Goal: Transaction & Acquisition: Purchase product/service

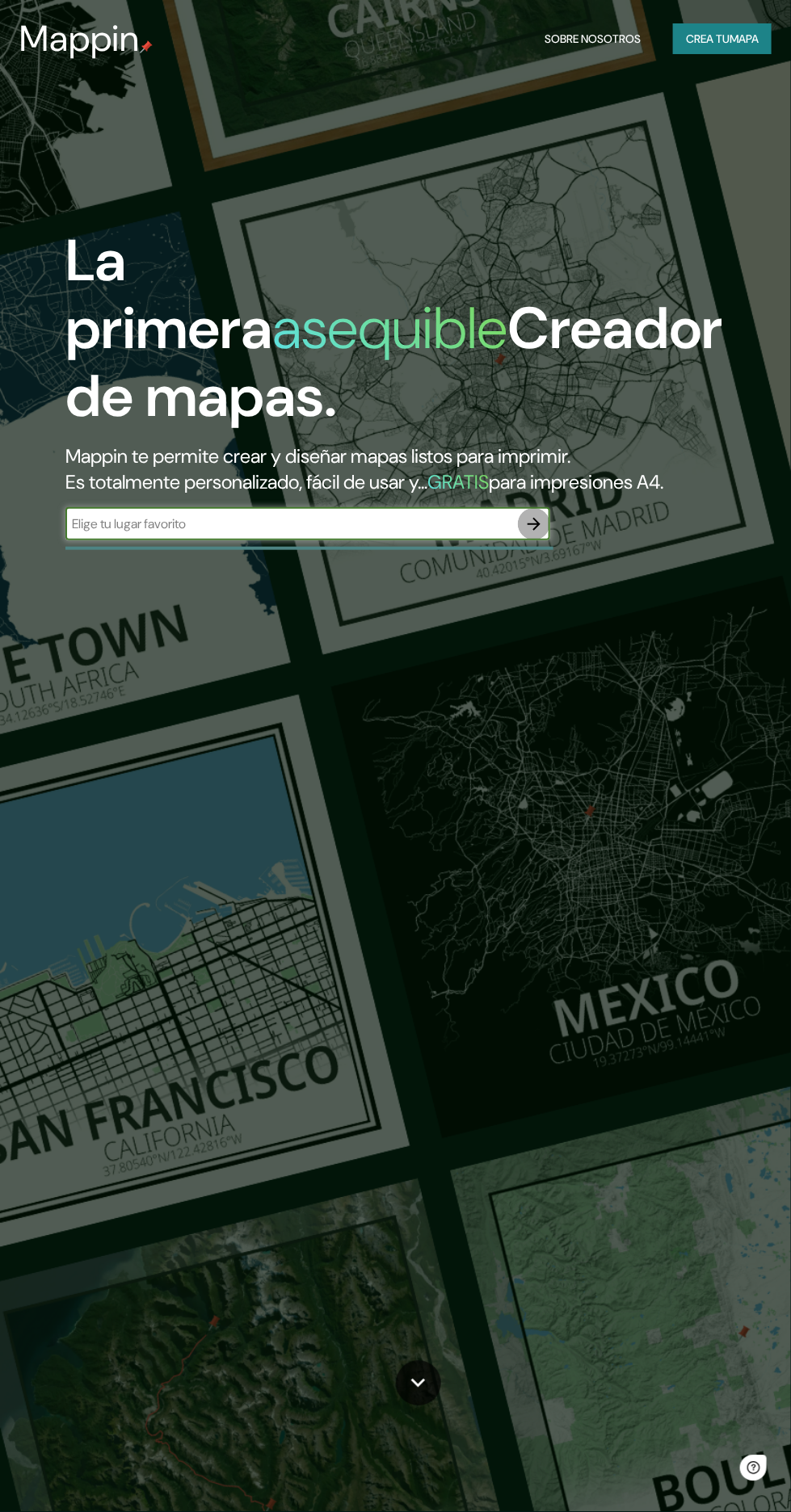
click at [528, 534] on icon "button" at bounding box center [535, 525] width 20 height 20
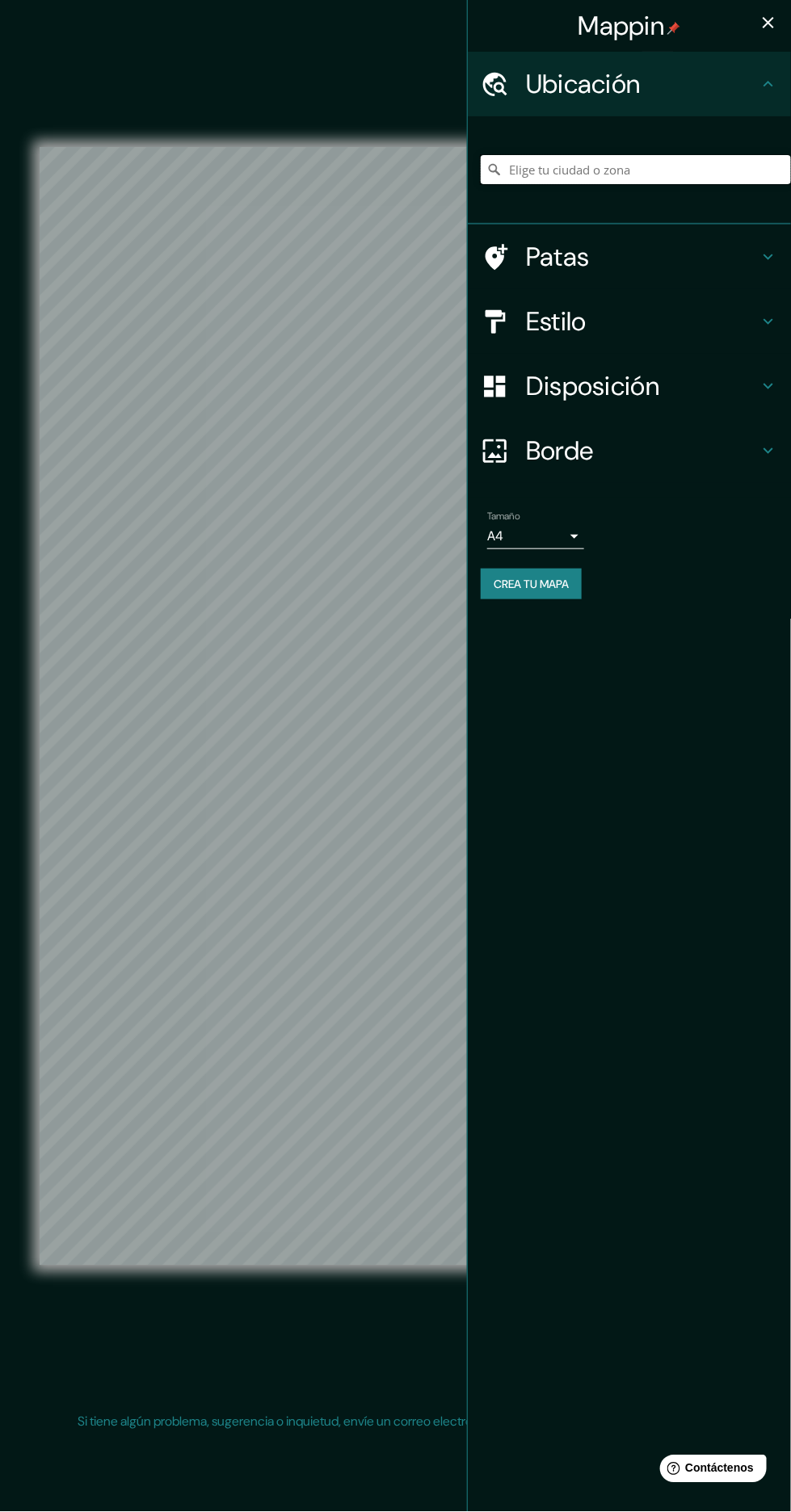
click at [638, 171] on input "Elige tu ciudad o zona" at bounding box center [636, 170] width 310 height 29
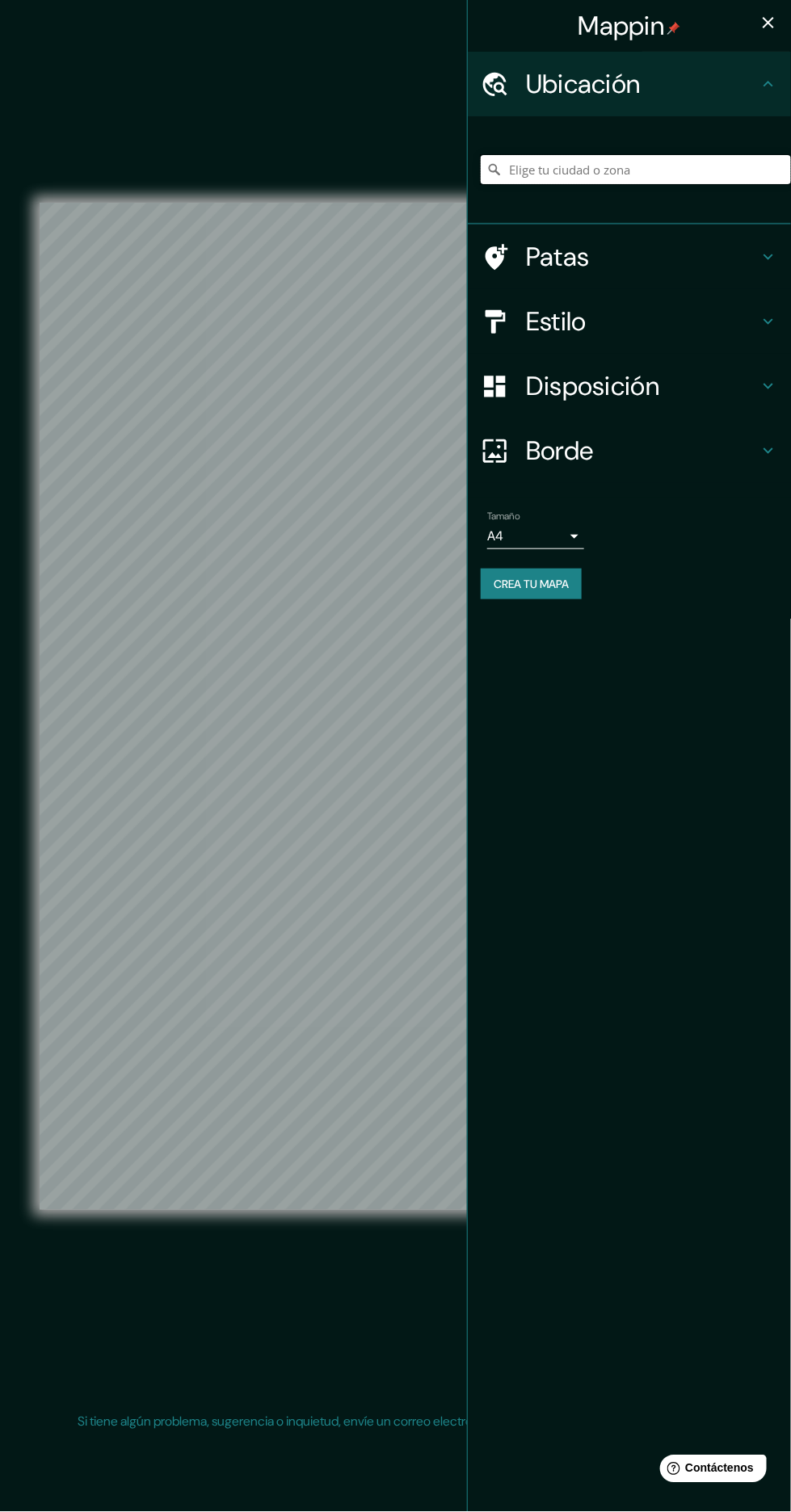
click at [631, 166] on input "Elige tu ciudad o zona" at bounding box center [636, 170] width 310 height 29
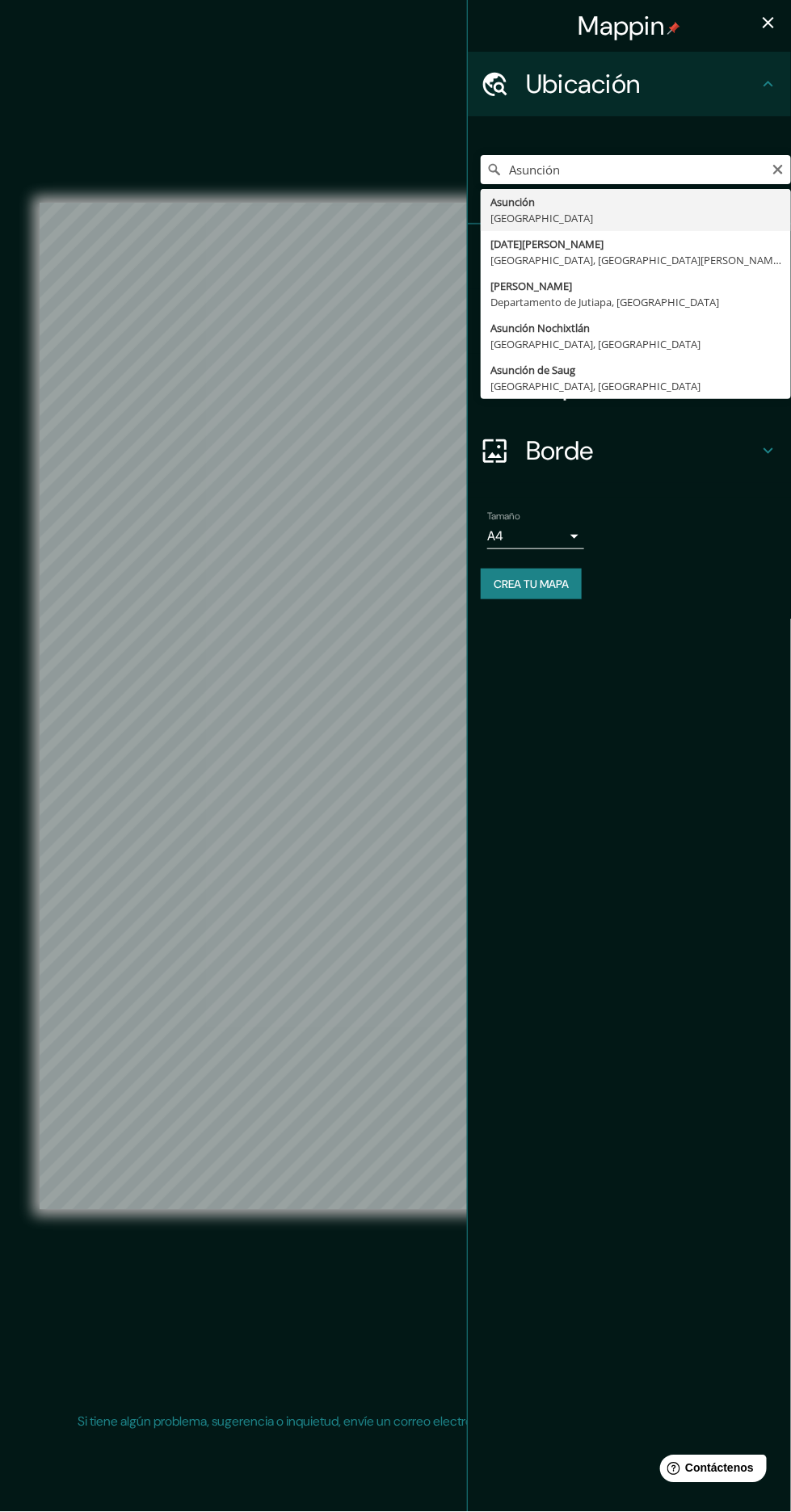
type input "Asunción, Paraguay"
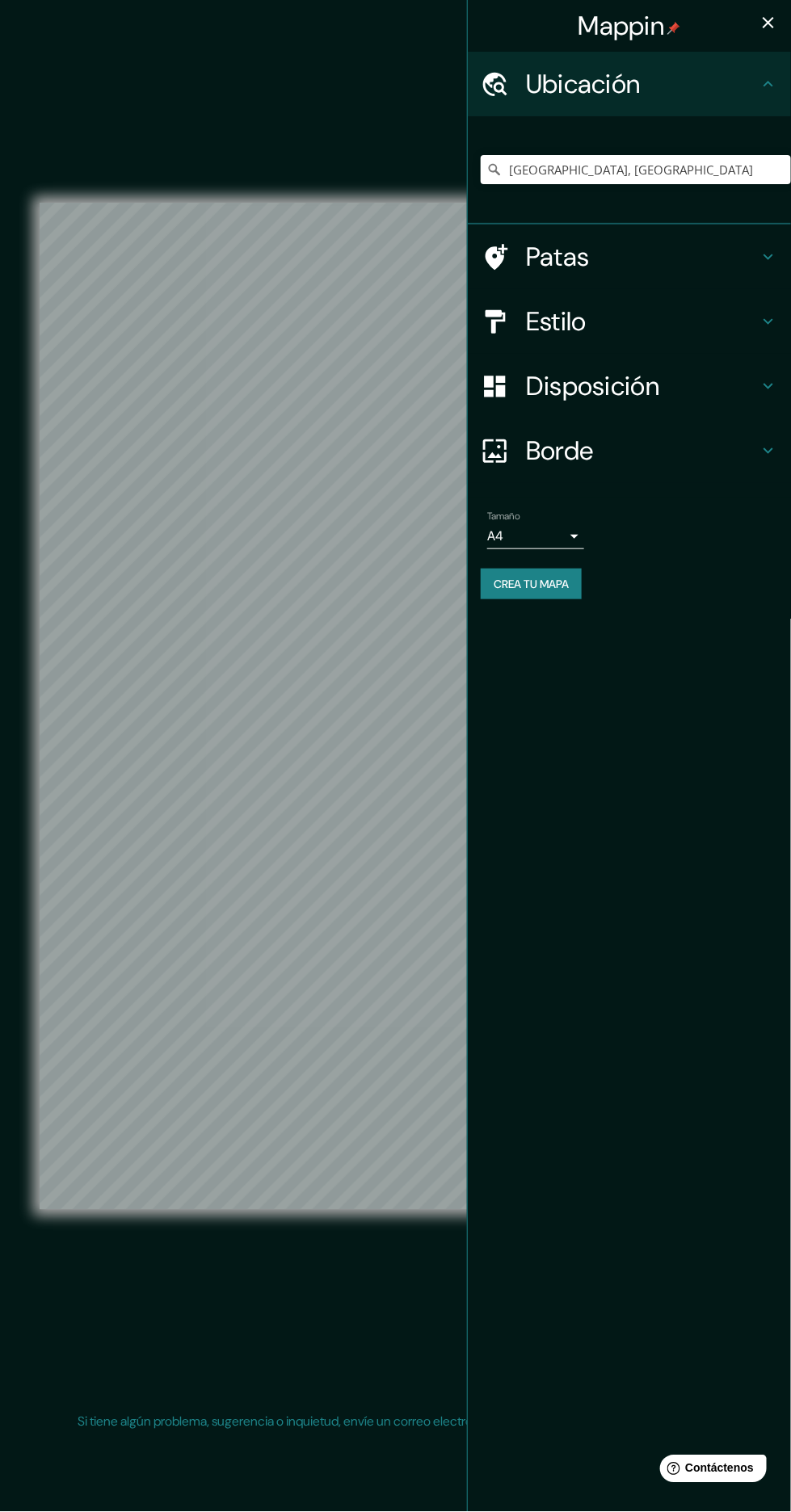
click at [769, 341] on div "Estilo" at bounding box center [629, 321] width 323 height 64
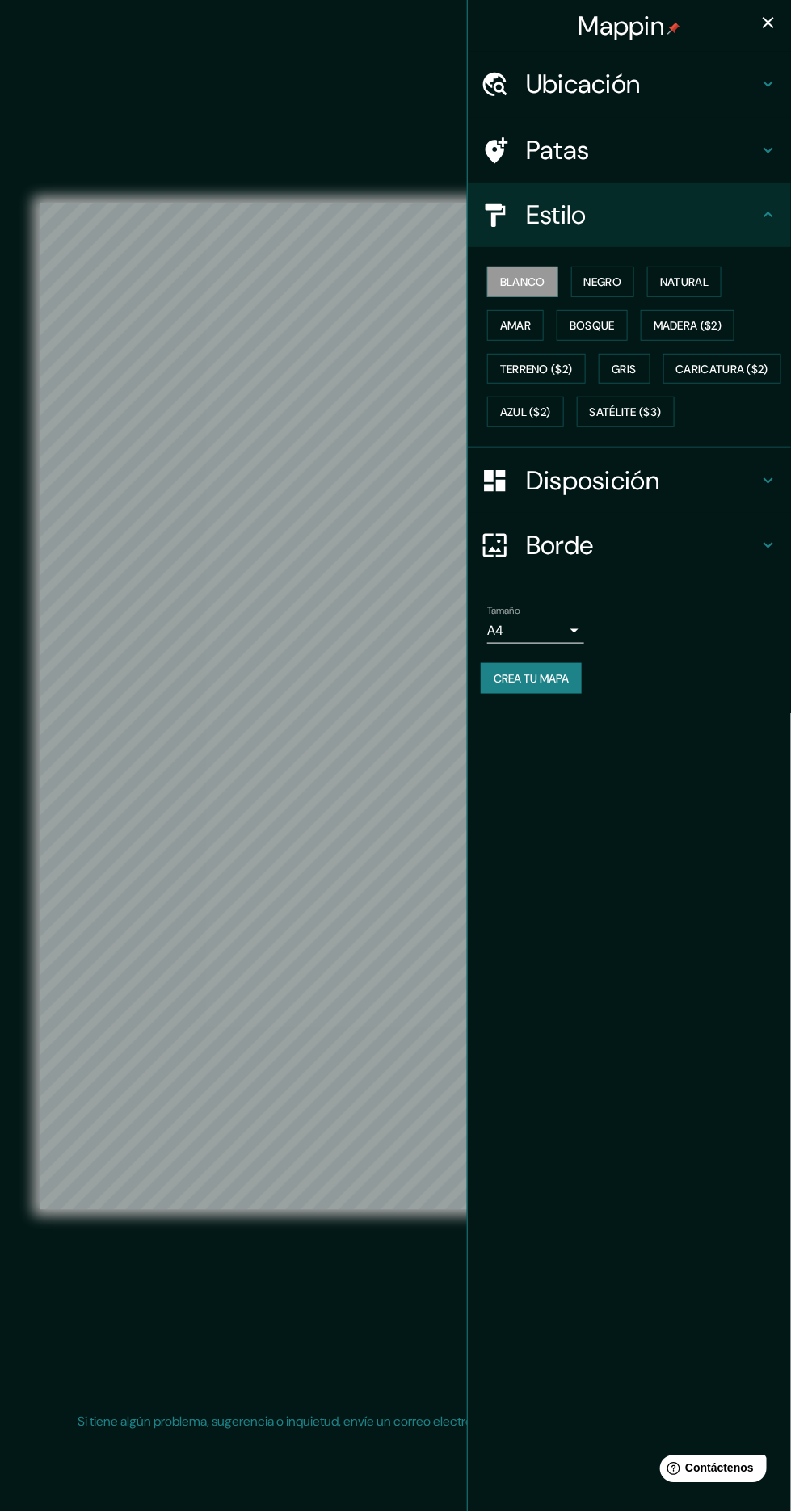
click at [610, 281] on font "Negro" at bounding box center [603, 282] width 38 height 15
click at [769, 490] on icon at bounding box center [769, 481] width 20 height 20
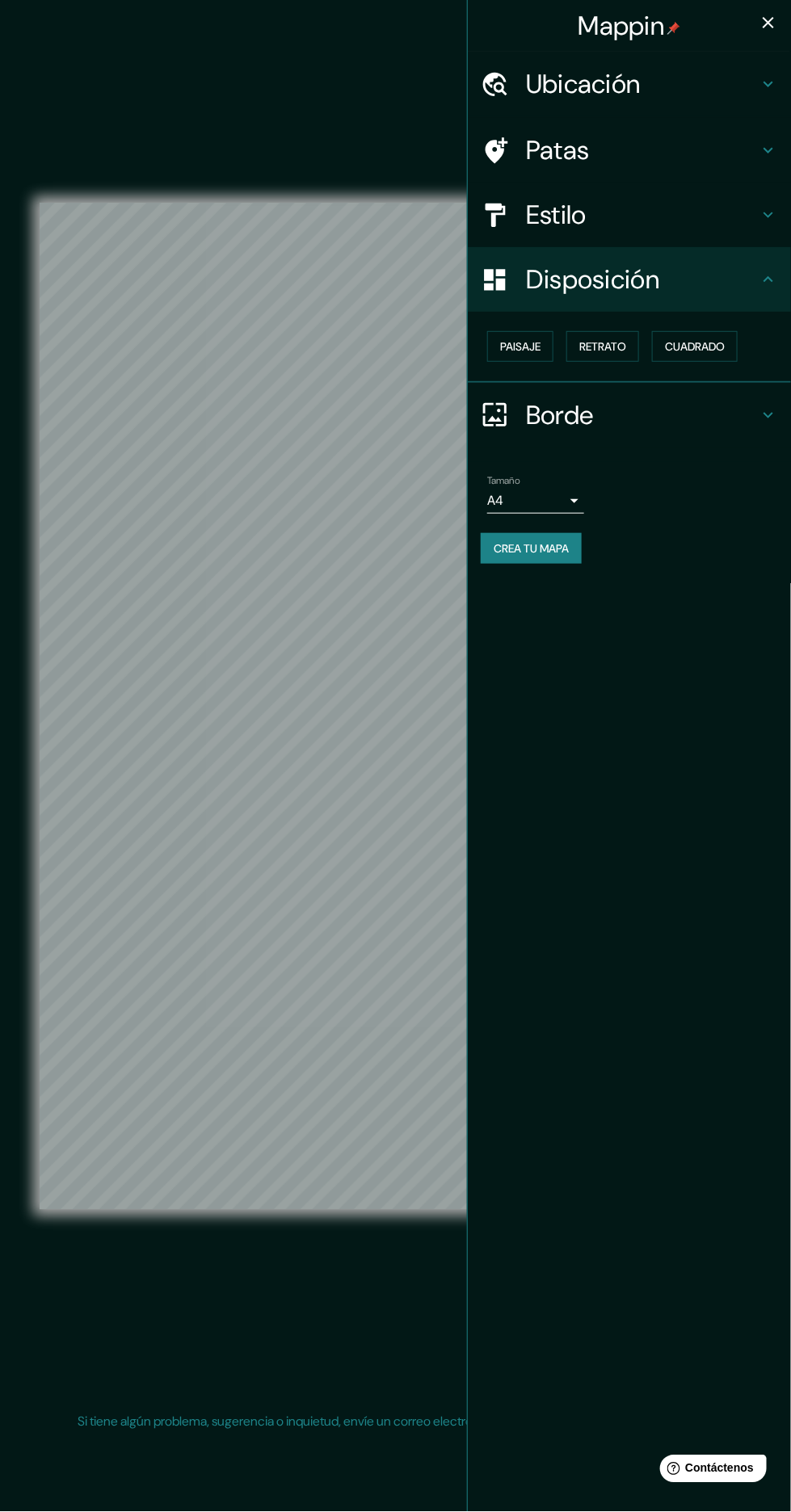
click at [775, 274] on icon at bounding box center [769, 280] width 20 height 20
click at [769, 278] on icon at bounding box center [769, 280] width 20 height 20
click at [775, 150] on icon at bounding box center [769, 150] width 20 height 20
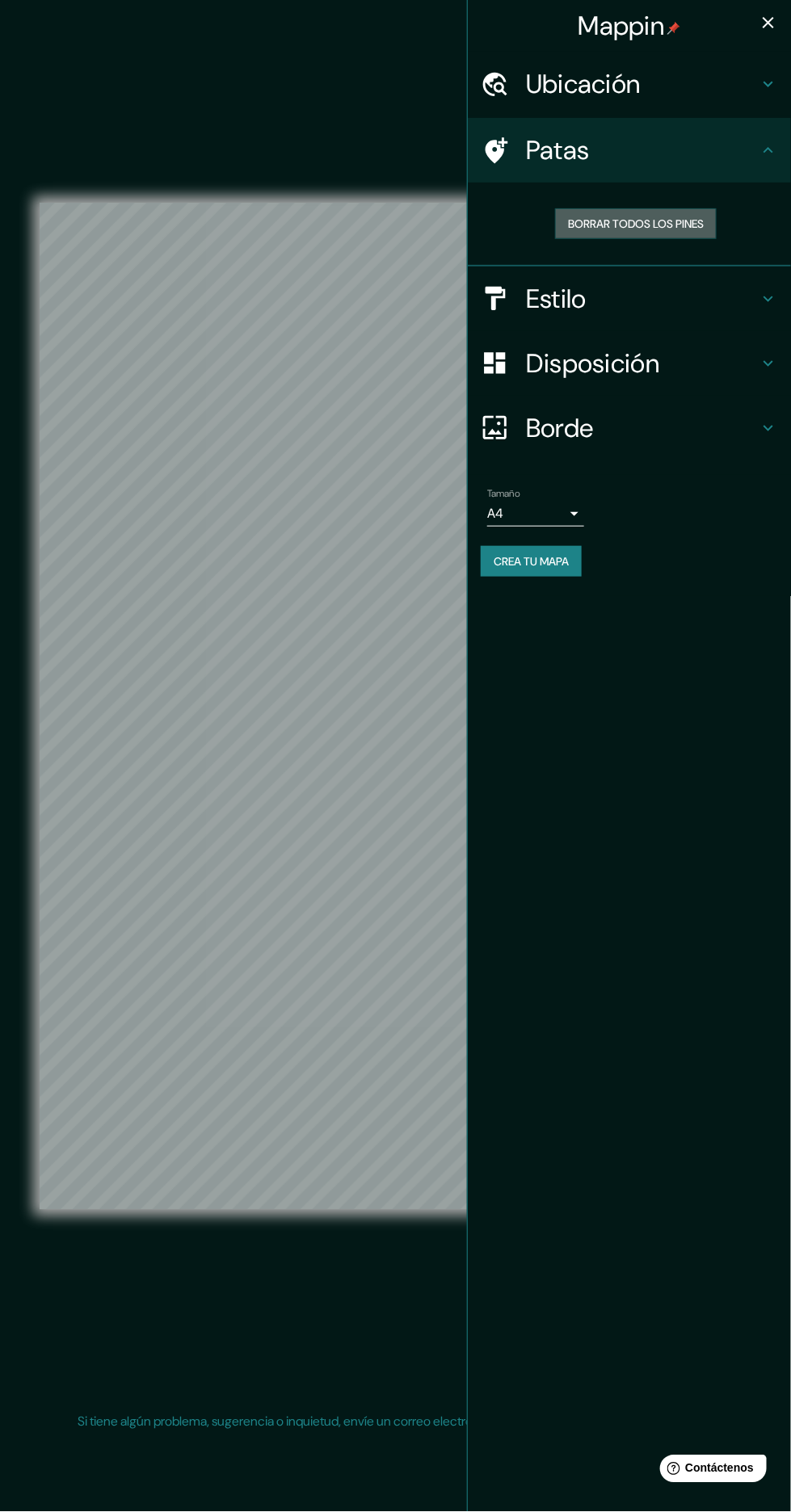
click at [674, 228] on font "Borrar todos los pines" at bounding box center [636, 224] width 136 height 15
click at [660, 232] on font "Borrar todos los pines" at bounding box center [636, 224] width 136 height 21
click at [673, 219] on font "Borrar todos los pines" at bounding box center [636, 224] width 136 height 15
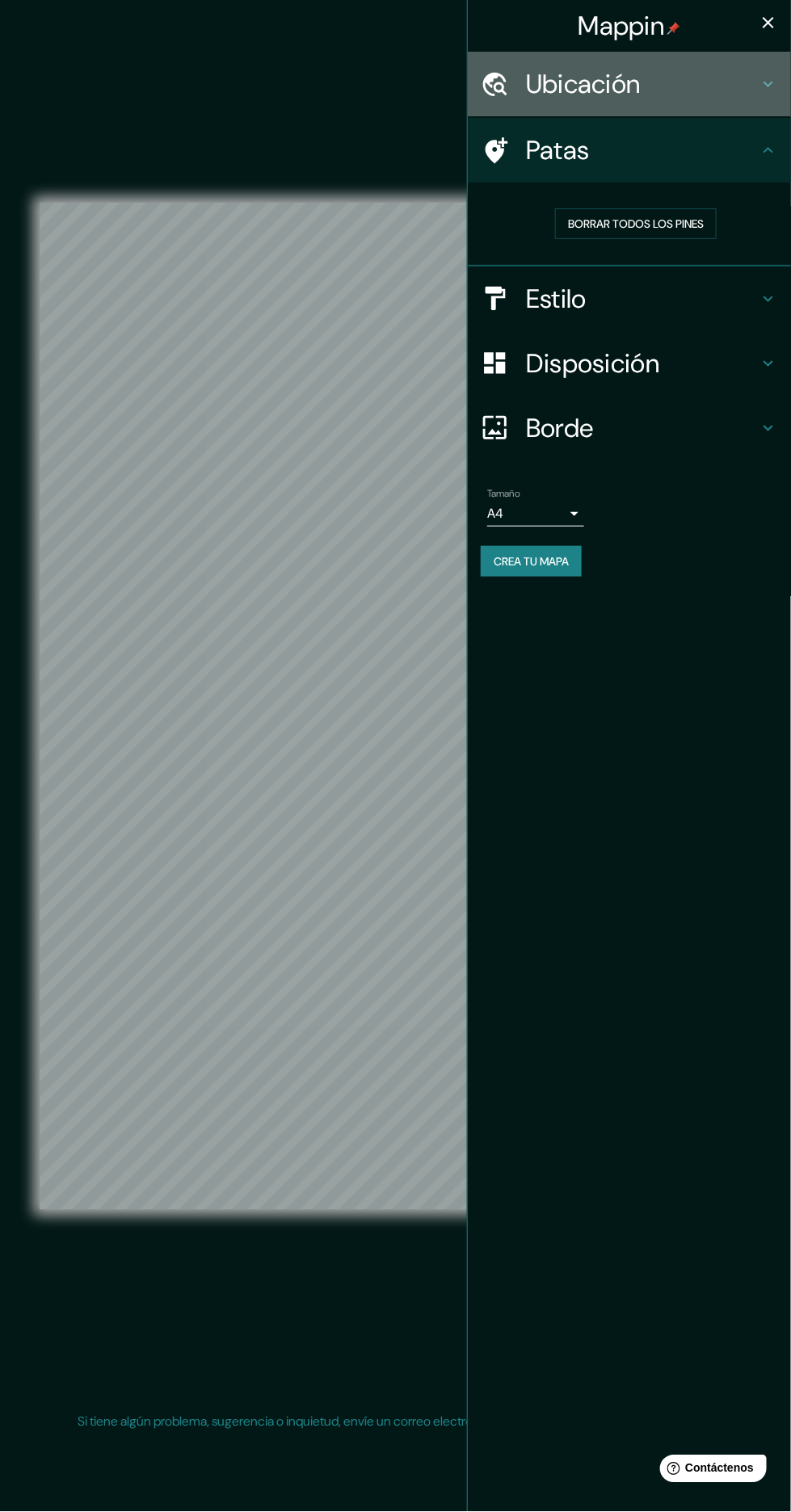
click at [740, 76] on h4 "Ubicación" at bounding box center [642, 84] width 233 height 33
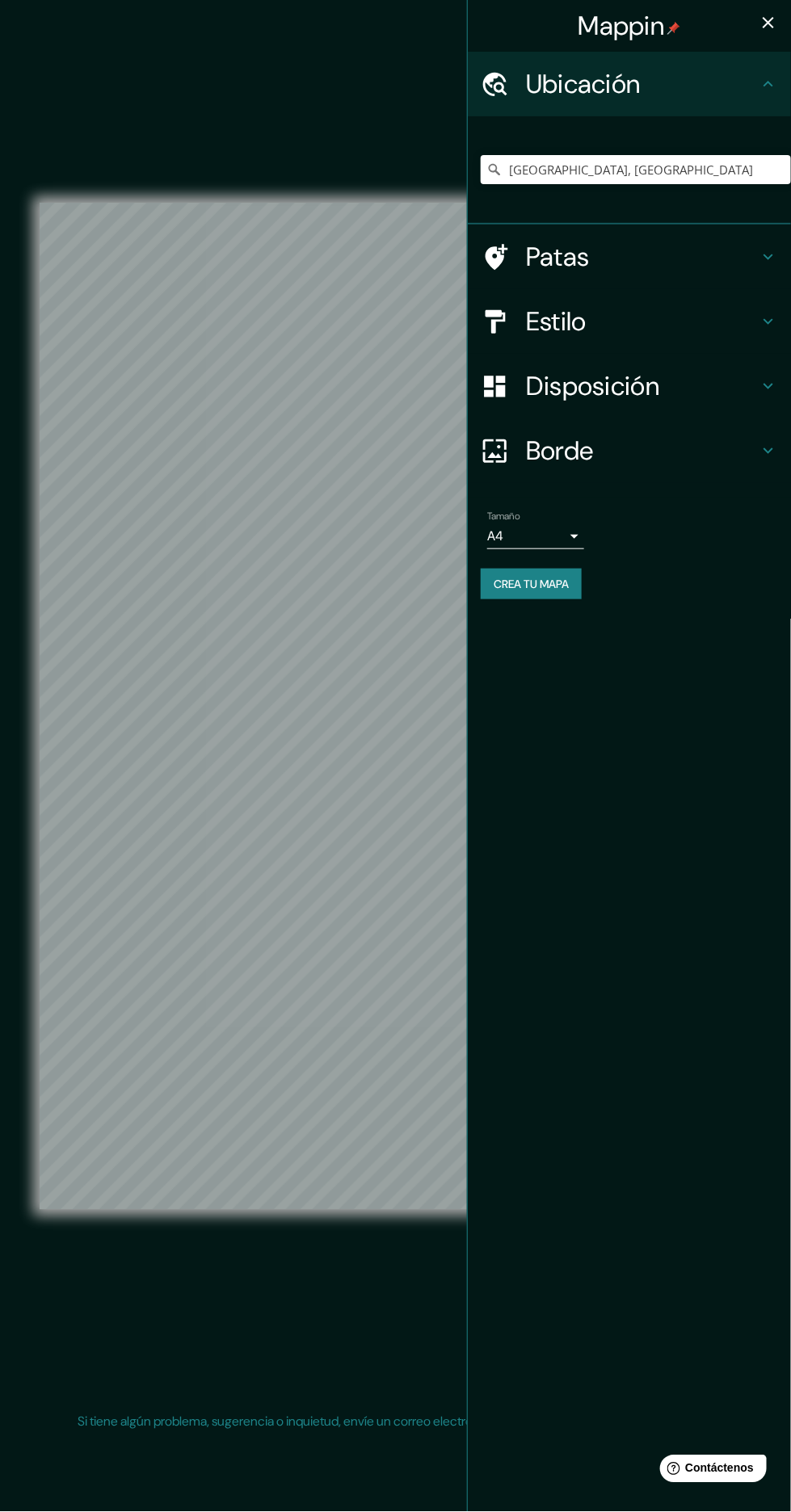
click at [735, 86] on h4 "Ubicación" at bounding box center [642, 84] width 233 height 33
click at [680, 463] on h4 "Borde" at bounding box center [642, 451] width 233 height 33
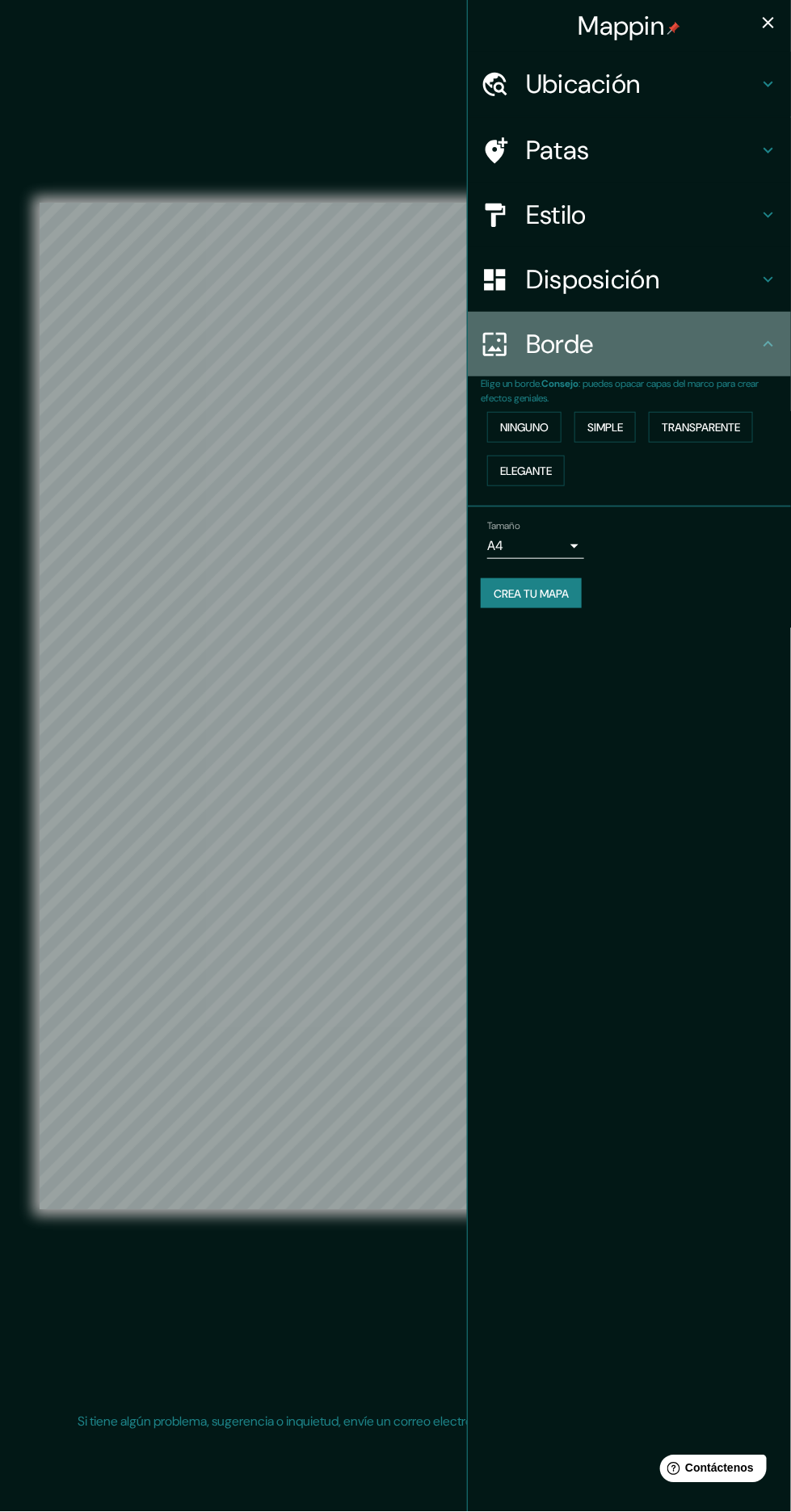
click at [700, 344] on h4 "Borde" at bounding box center [642, 344] width 233 height 33
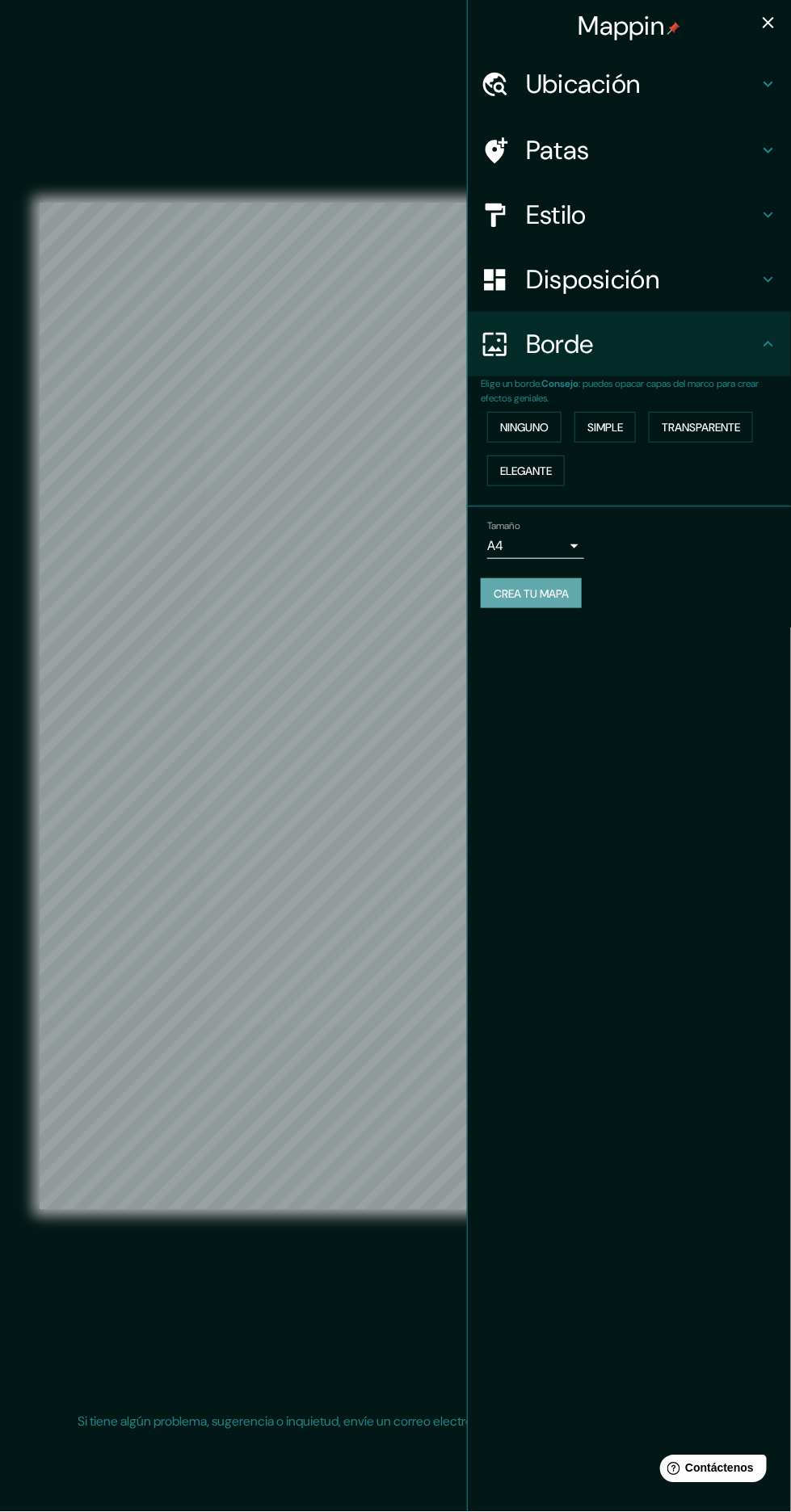
click at [577, 584] on button "Crea tu mapa" at bounding box center [531, 594] width 101 height 31
click at [752, 223] on h4 "Estilo" at bounding box center [642, 215] width 233 height 33
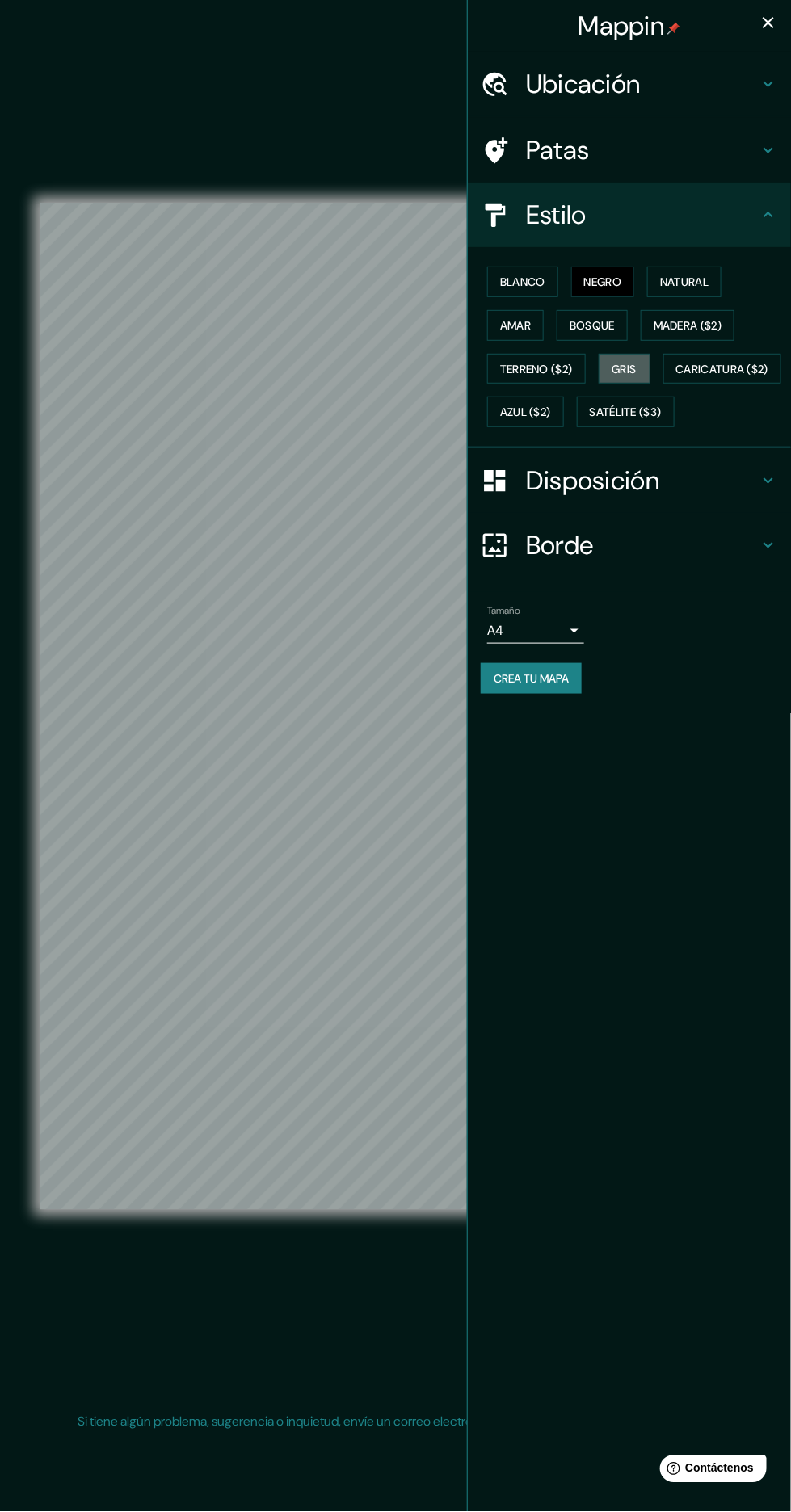
click at [633, 362] on font "Gris" at bounding box center [624, 370] width 24 height 15
click at [719, 325] on font "Madera ($2)" at bounding box center [687, 326] width 68 height 15
click at [524, 323] on font "Amar" at bounding box center [516, 326] width 31 height 15
click at [707, 278] on font "Natural" at bounding box center [684, 282] width 48 height 15
click at [636, 362] on font "Gris" at bounding box center [624, 370] width 24 height 15
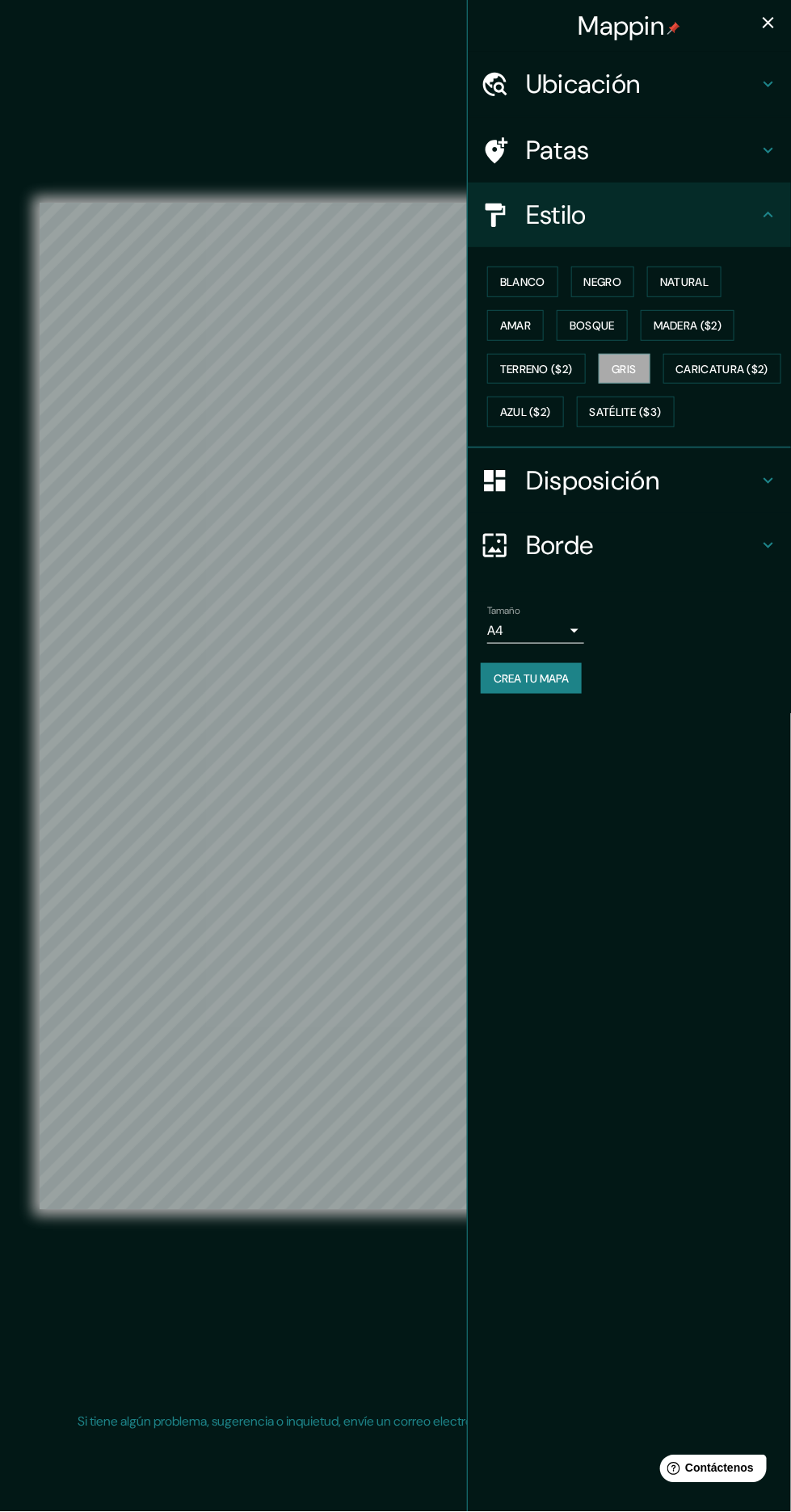
click at [769, 24] on icon "button" at bounding box center [769, 23] width 11 height 11
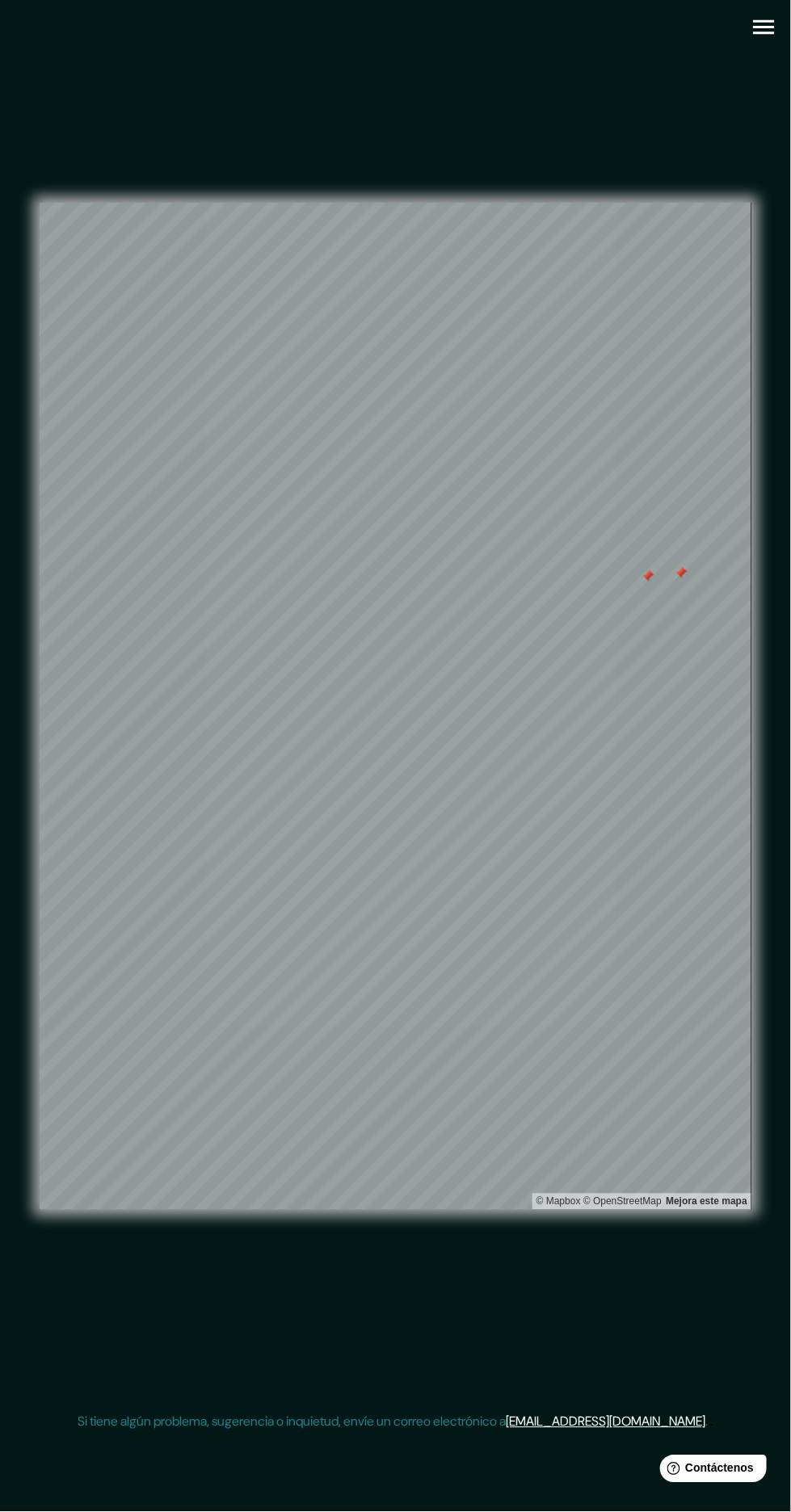
click at [760, 42] on button "button" at bounding box center [764, 27] width 41 height 41
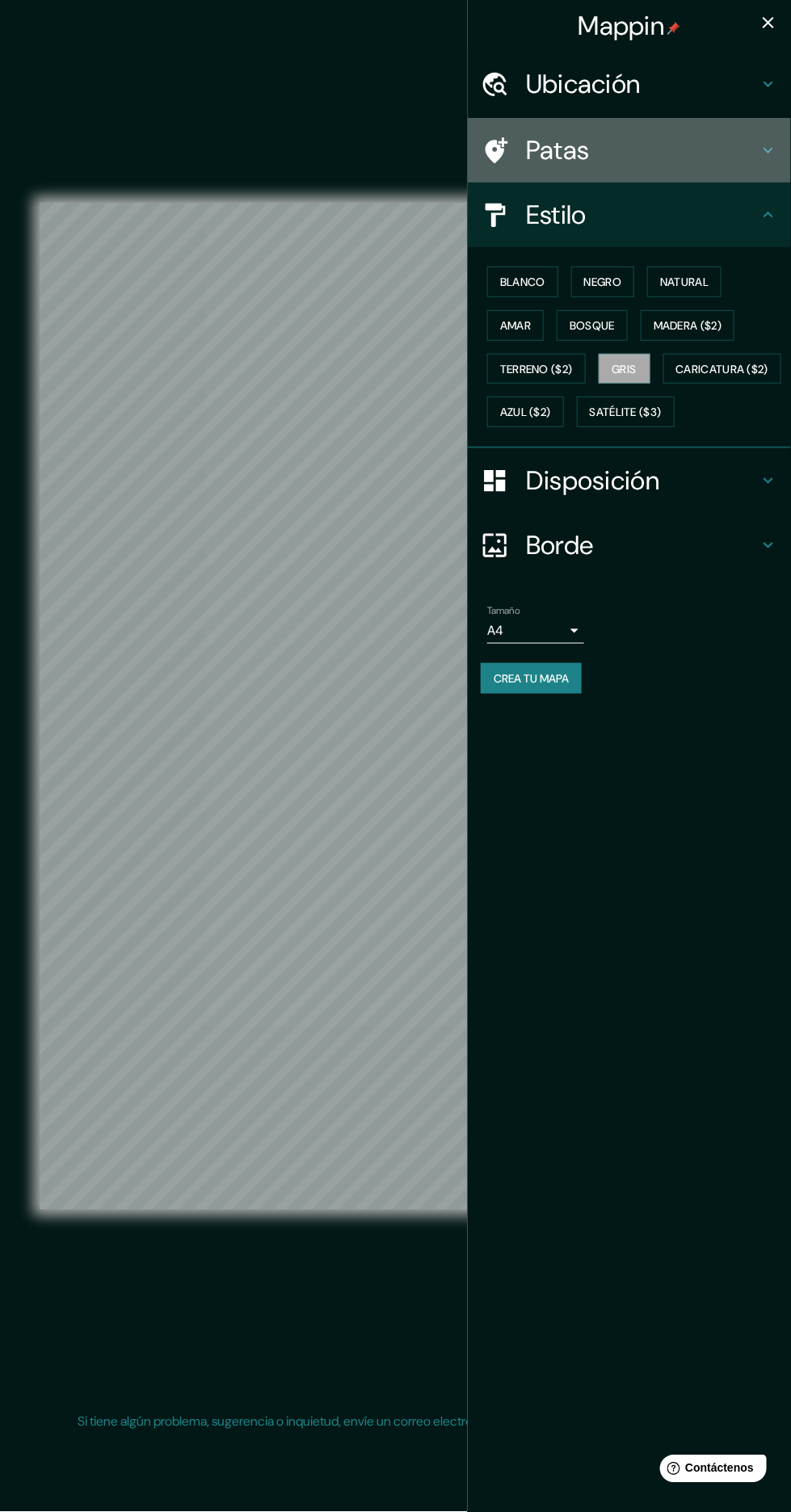
click at [709, 154] on h4 "Patas" at bounding box center [642, 150] width 233 height 33
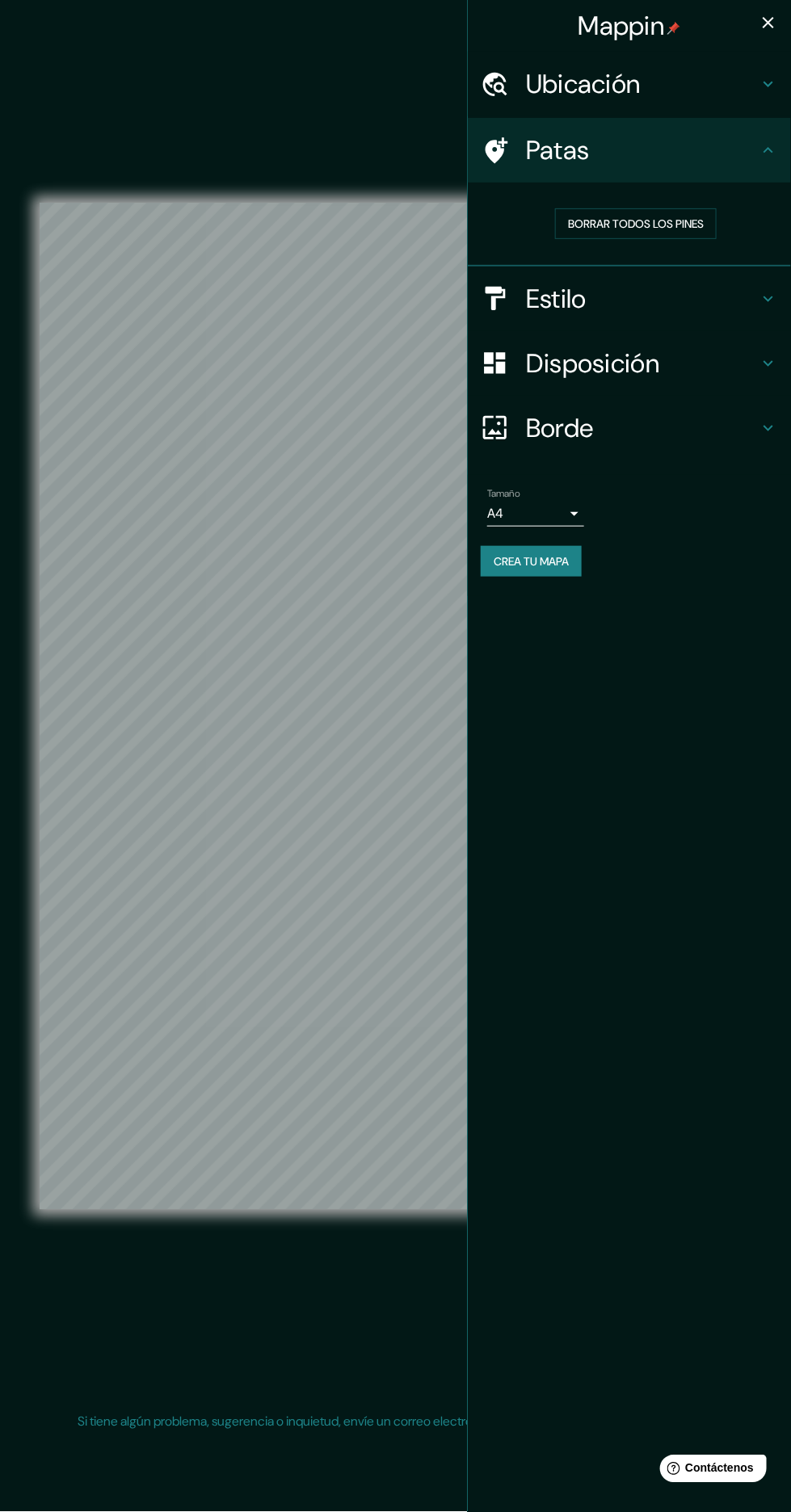
click at [672, 224] on font "Borrar todos los pines" at bounding box center [636, 224] width 136 height 15
click at [769, 24] on icon "button" at bounding box center [769, 23] width 11 height 11
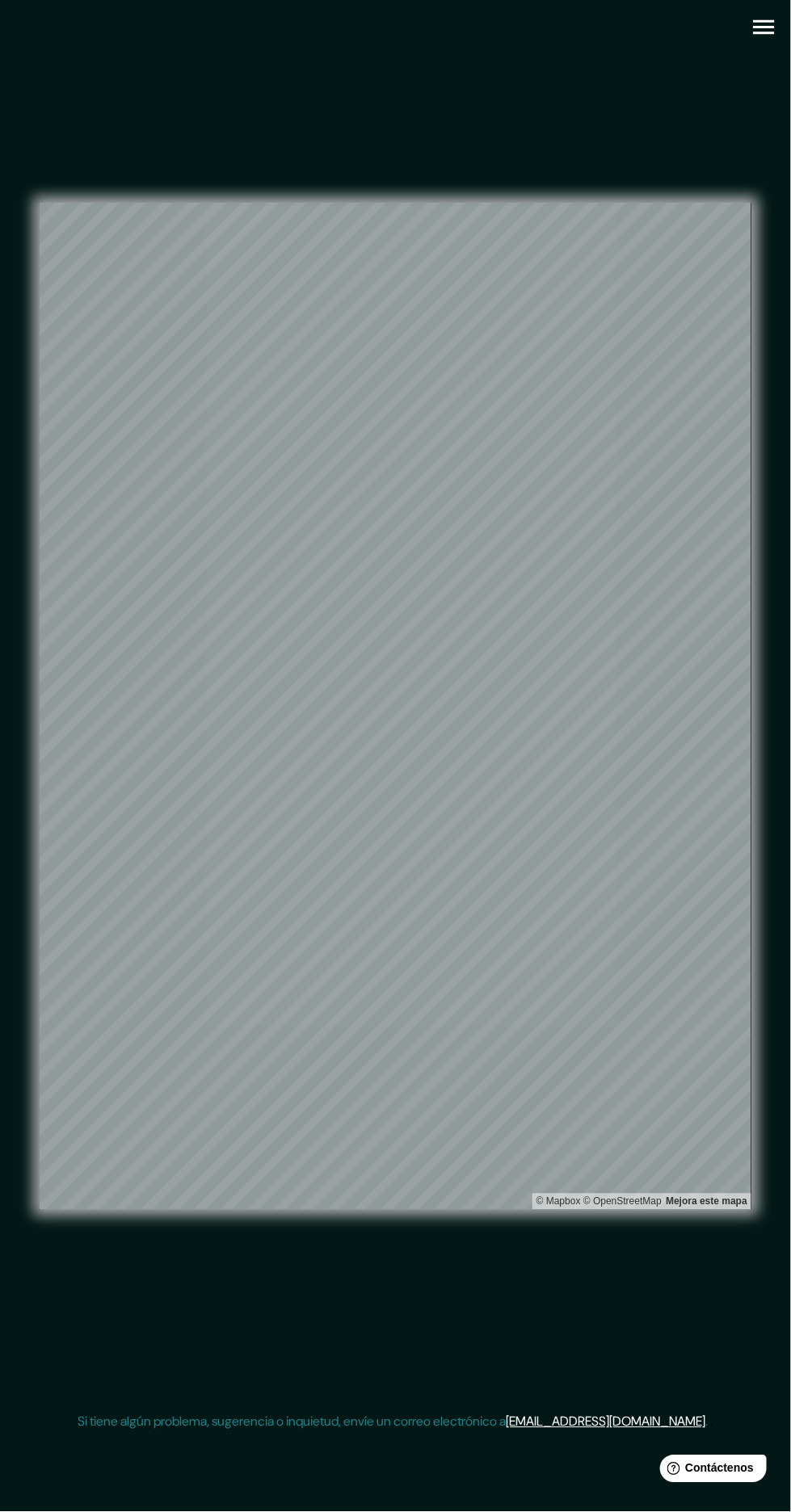
click at [767, 40] on icon "button" at bounding box center [764, 27] width 29 height 29
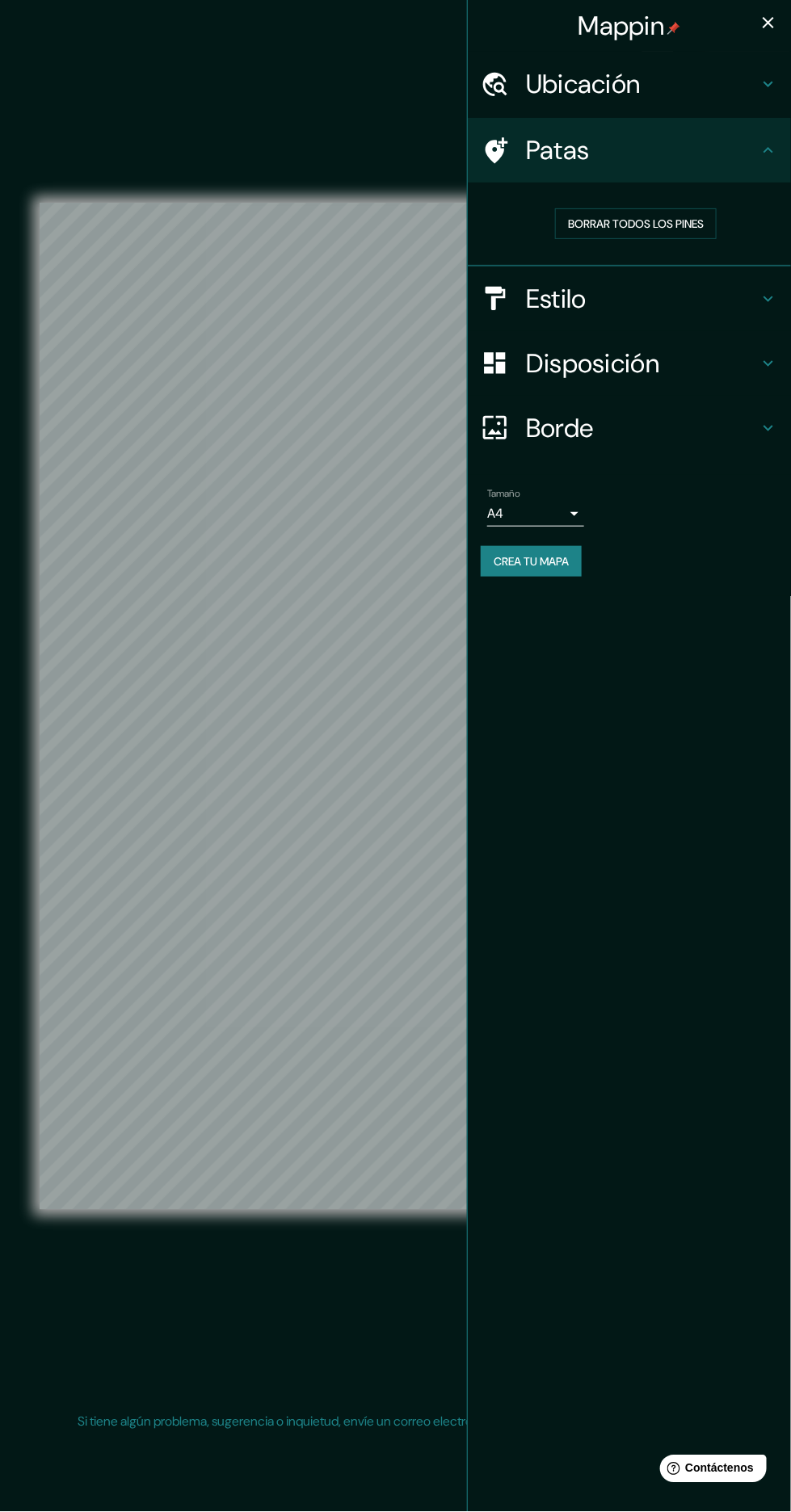
click at [552, 557] on font "Crea tu mapa" at bounding box center [531, 561] width 75 height 15
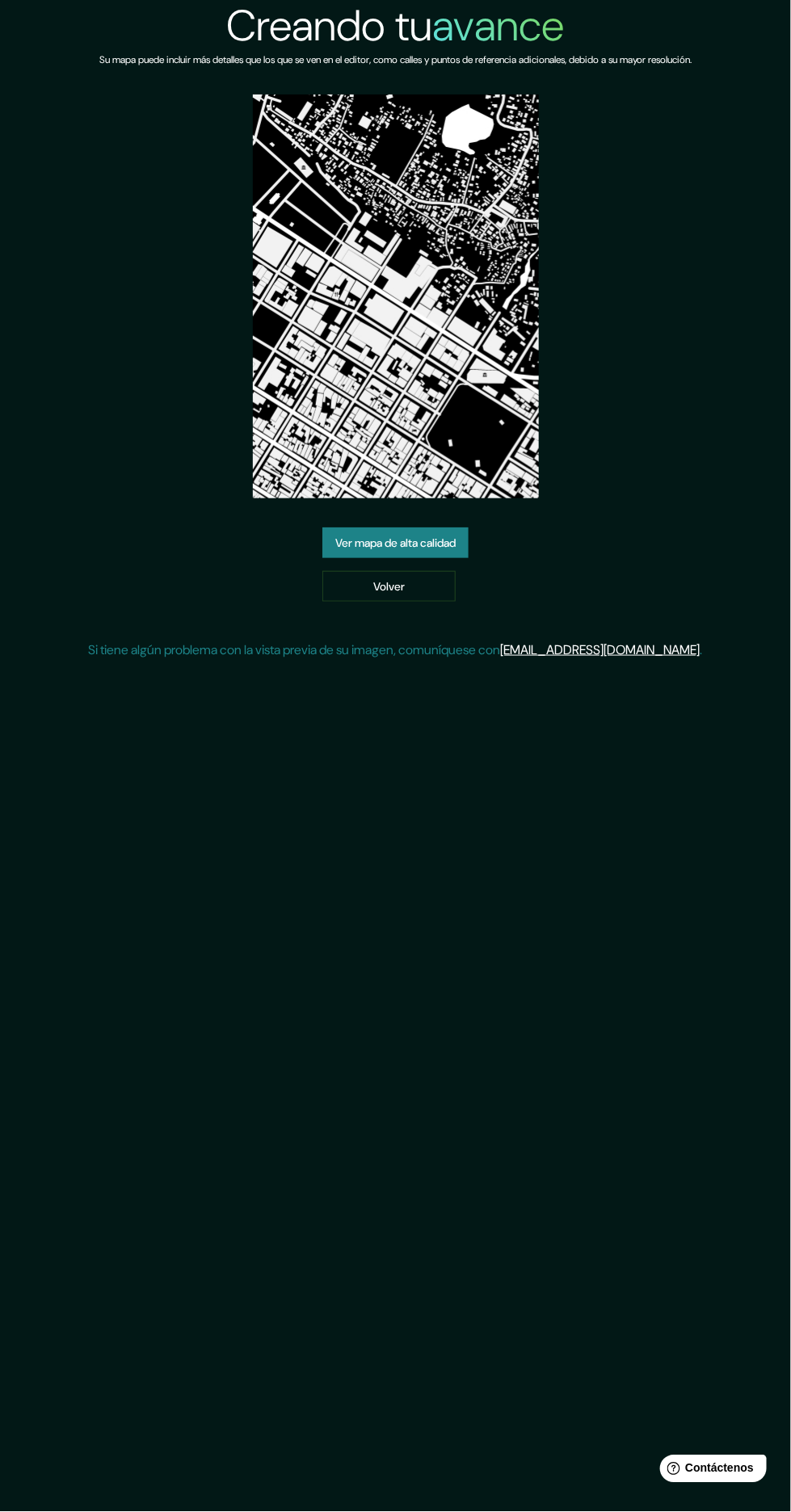
click at [444, 536] on font "Ver mapa de alta calidad" at bounding box center [396, 543] width 121 height 15
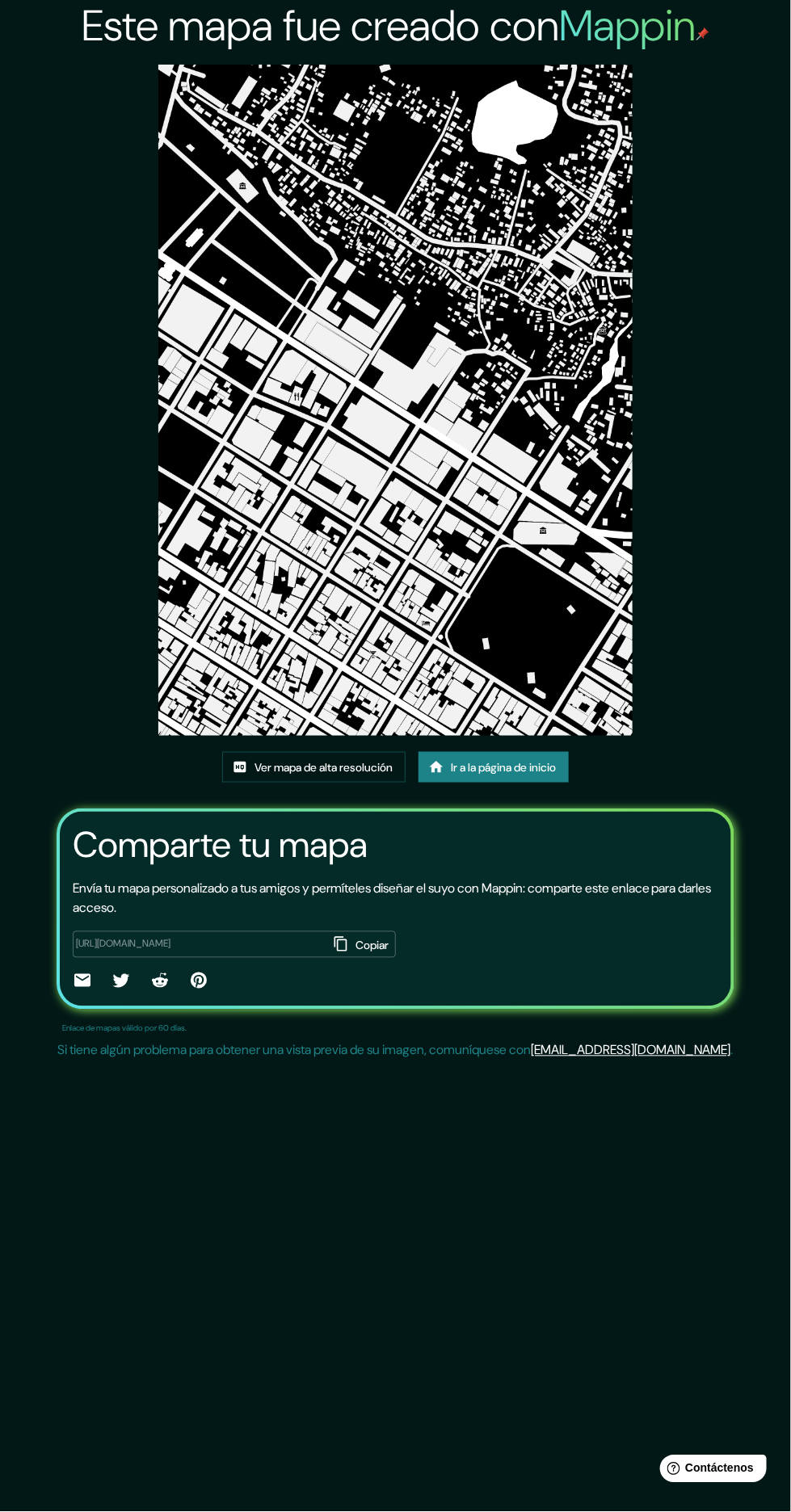
click at [333, 762] on font "Ver mapa de alta resolución" at bounding box center [323, 768] width 138 height 15
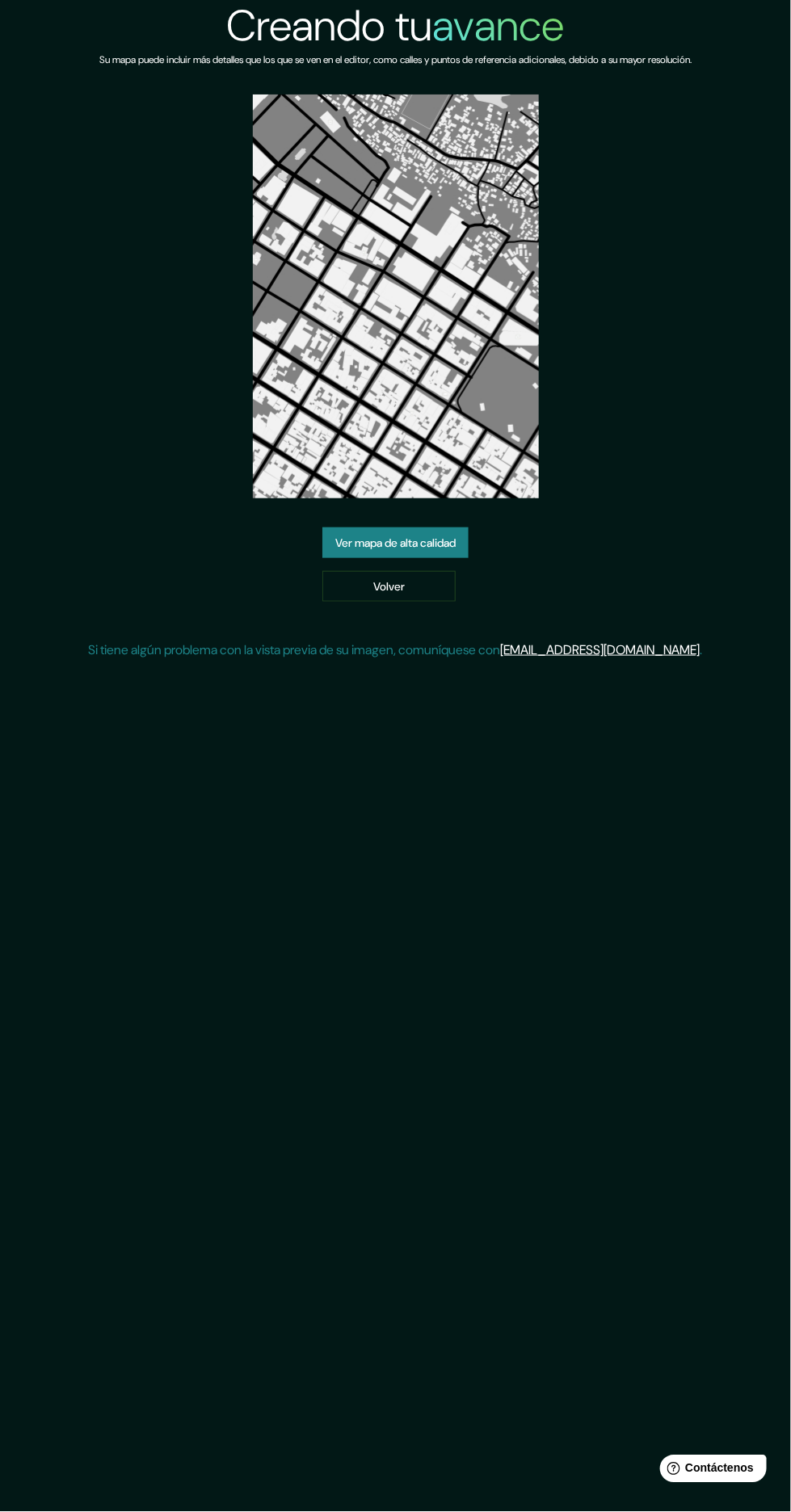
click at [451, 553] on link "Ver mapa de alta calidad" at bounding box center [395, 543] width 146 height 31
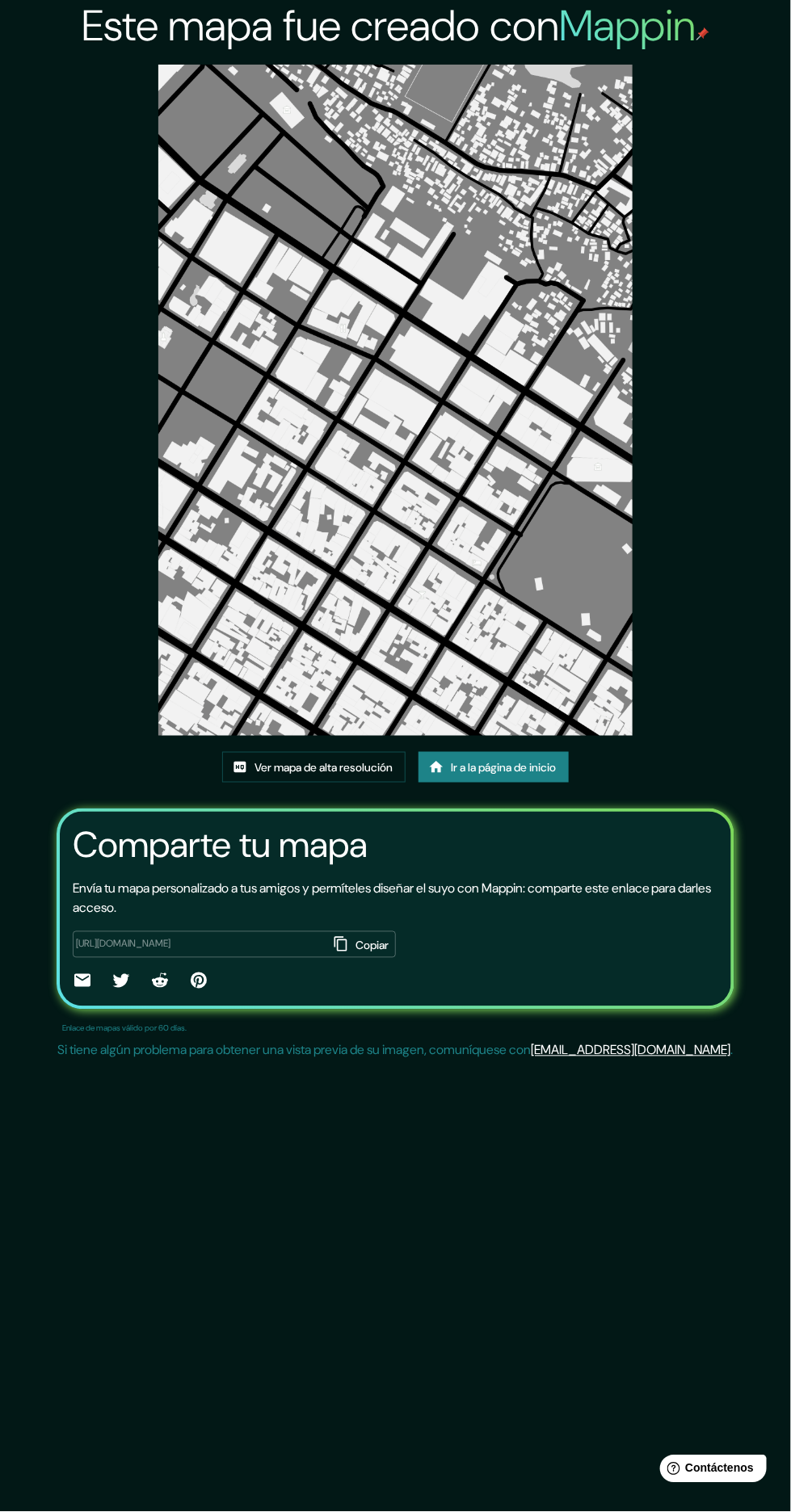
click at [336, 769] on font "Ver mapa de alta resolución" at bounding box center [323, 768] width 138 height 15
